Goal: Transaction & Acquisition: Obtain resource

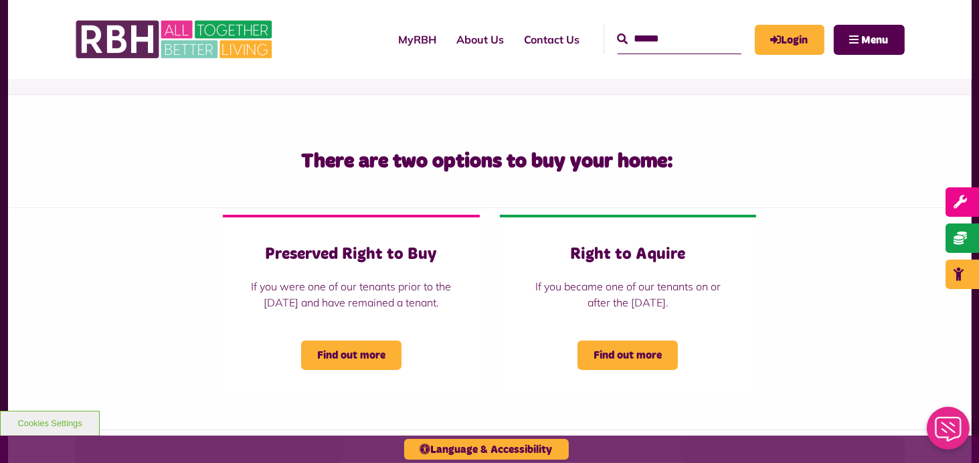
scroll to position [258, 0]
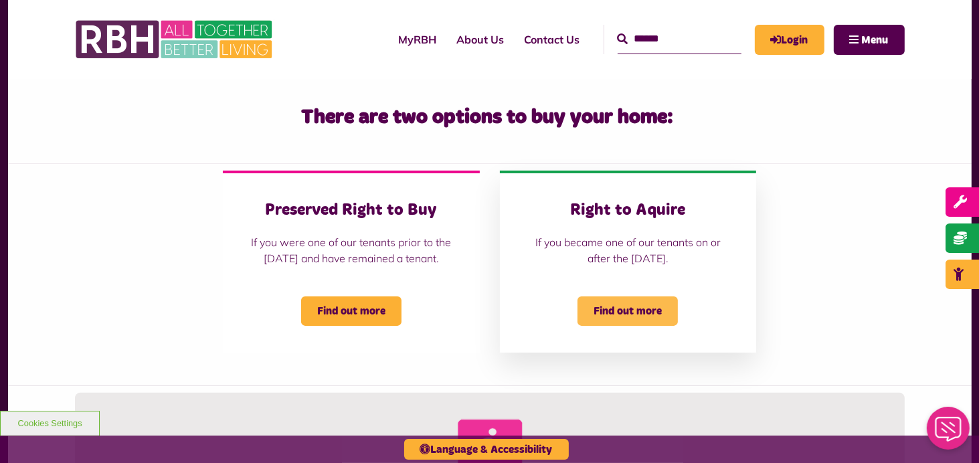
click at [645, 326] on span "Find out more" at bounding box center [628, 311] width 100 height 29
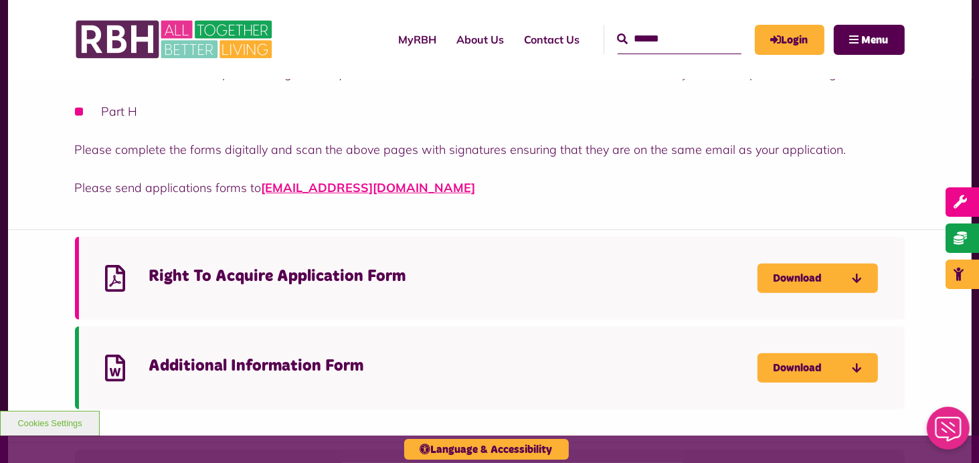
scroll to position [541, 0]
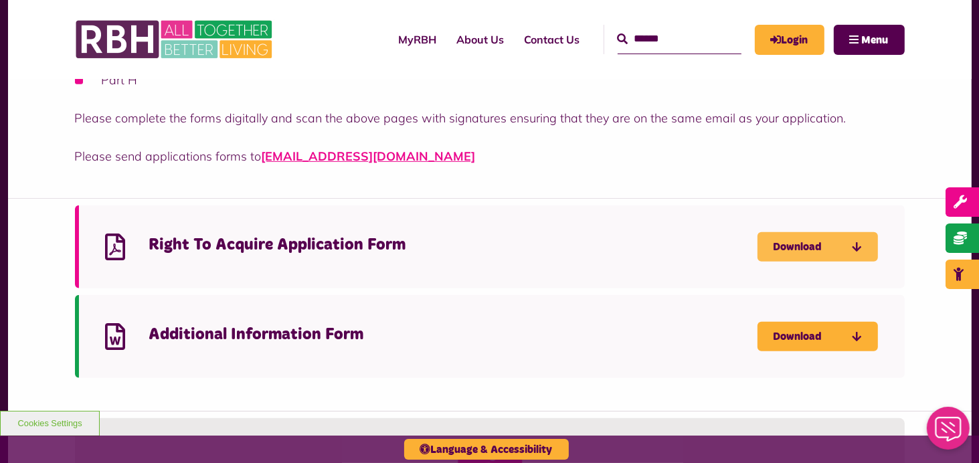
click at [825, 240] on link "Download" at bounding box center [818, 246] width 120 height 29
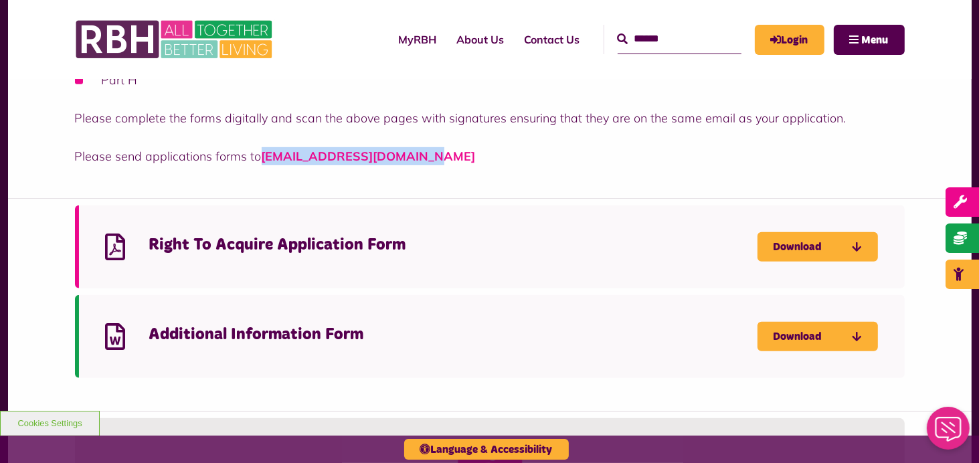
drag, startPoint x: 426, startPoint y: 161, endPoint x: 262, endPoint y: 163, distance: 164.0
click at [262, 163] on p "Please send applications forms to homeownership@rbh.org.uk" at bounding box center [490, 156] width 830 height 18
copy link "[EMAIL_ADDRESS][DOMAIN_NAME]"
